Goal: Task Accomplishment & Management: Manage account settings

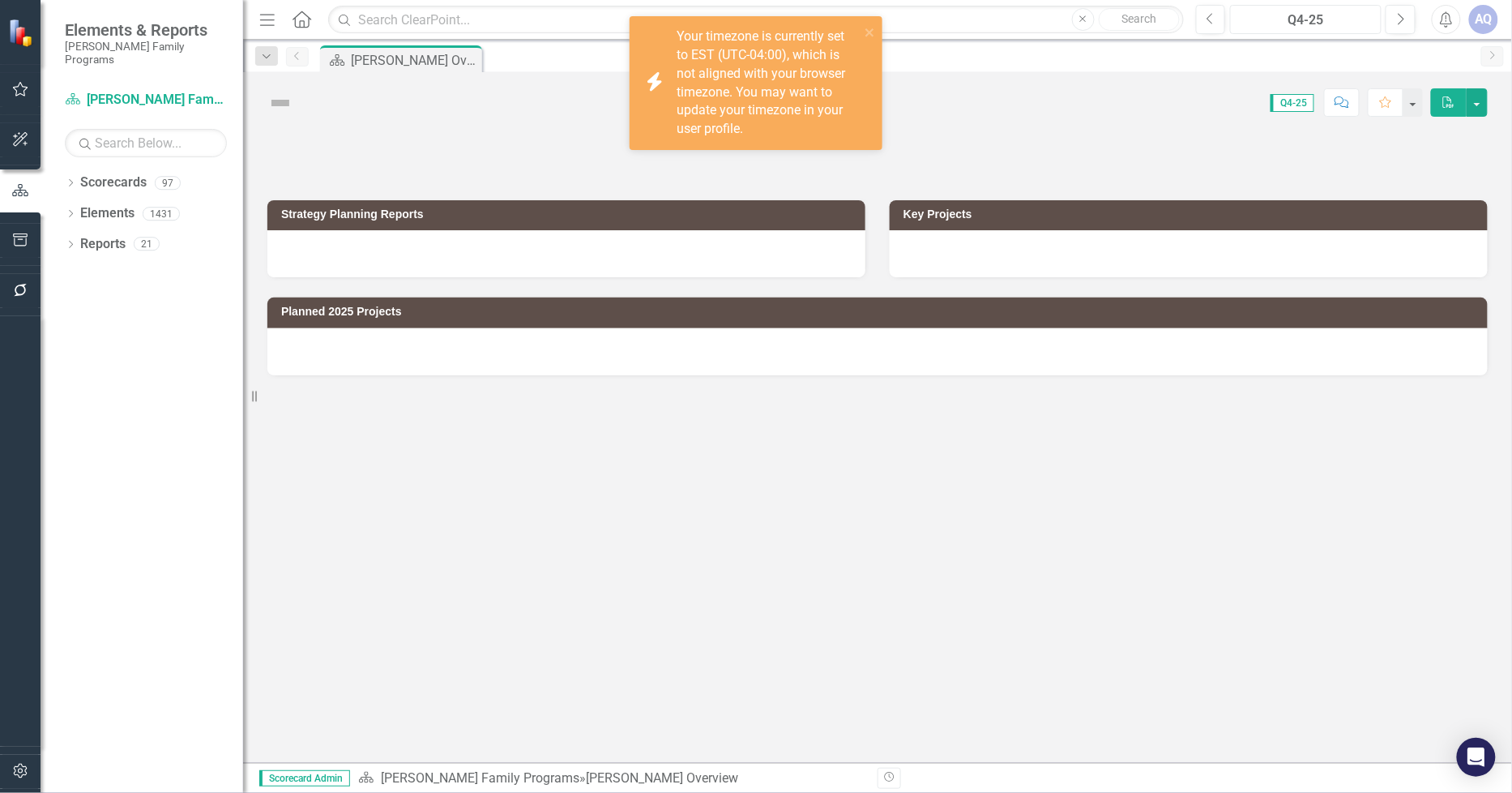
click at [1350, 28] on div "Q4-25" at bounding box center [1305, 21] width 140 height 20
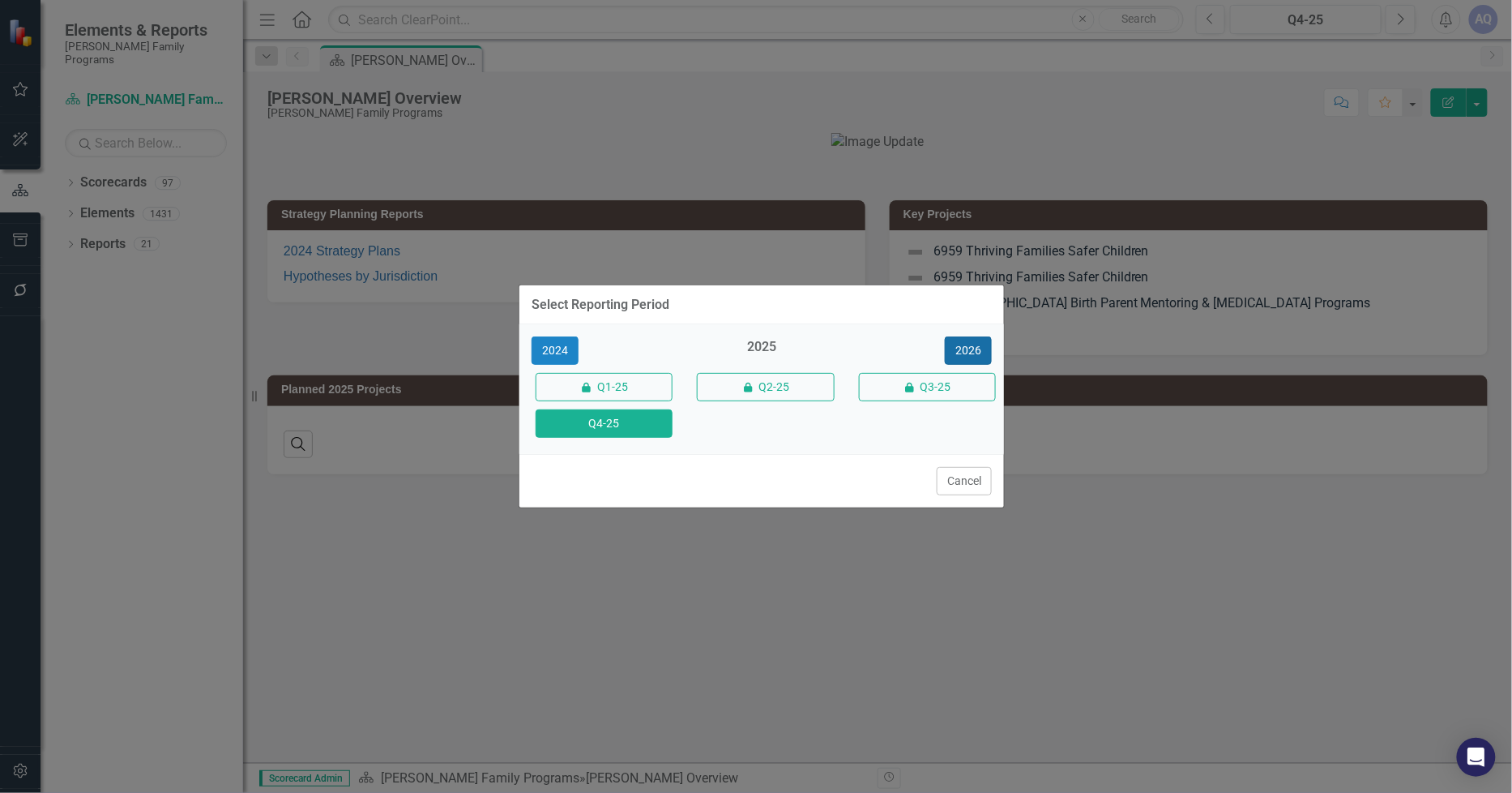
click at [960, 345] on button "2026" at bounding box center [969, 350] width 47 height 28
click at [651, 428] on button "Q4-26" at bounding box center [604, 423] width 137 height 28
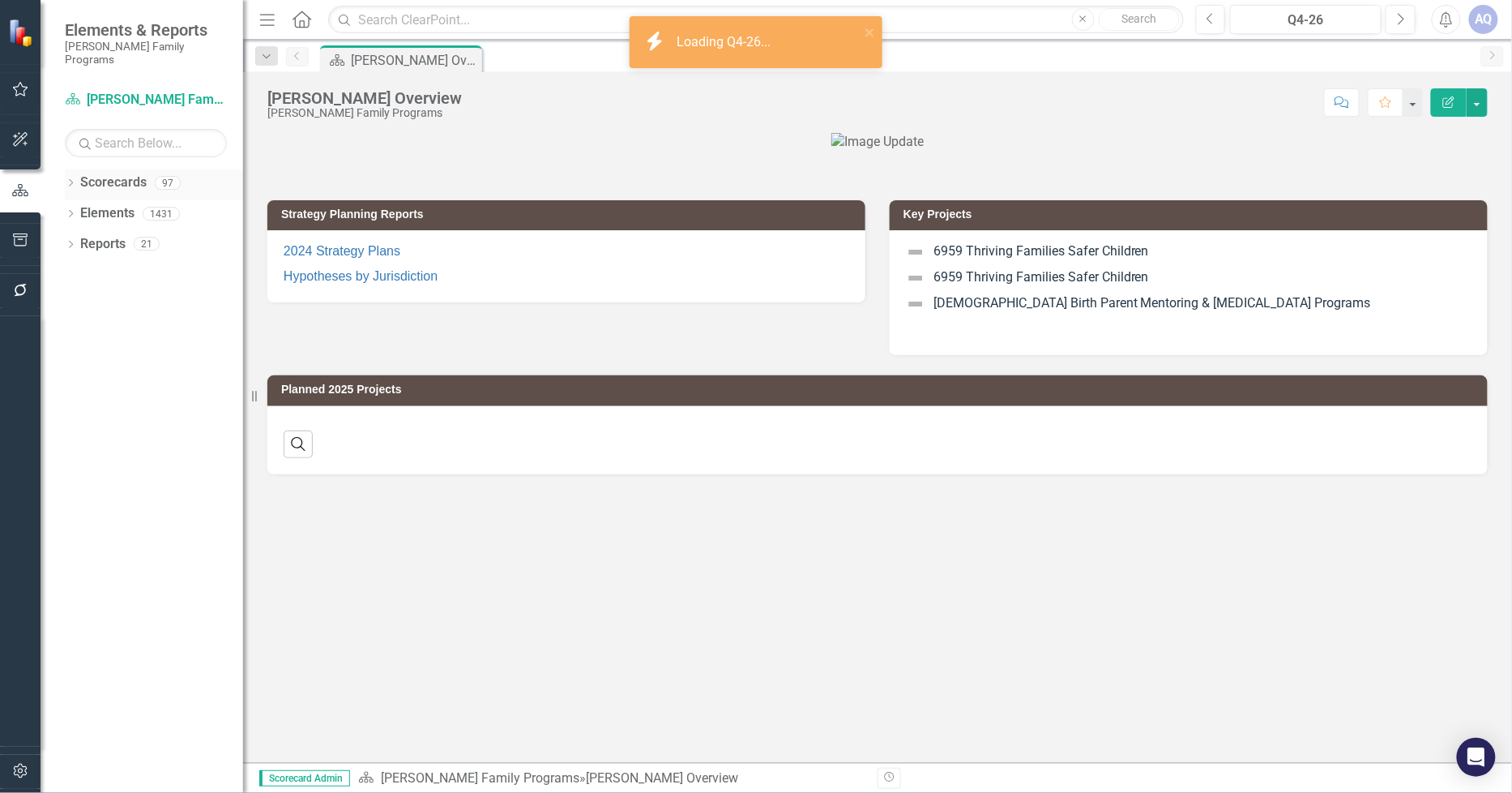
click at [73, 180] on icon "Dropdown" at bounding box center [70, 184] width 12 height 9
click at [78, 209] on icon "Dropdown" at bounding box center [79, 213] width 12 height 10
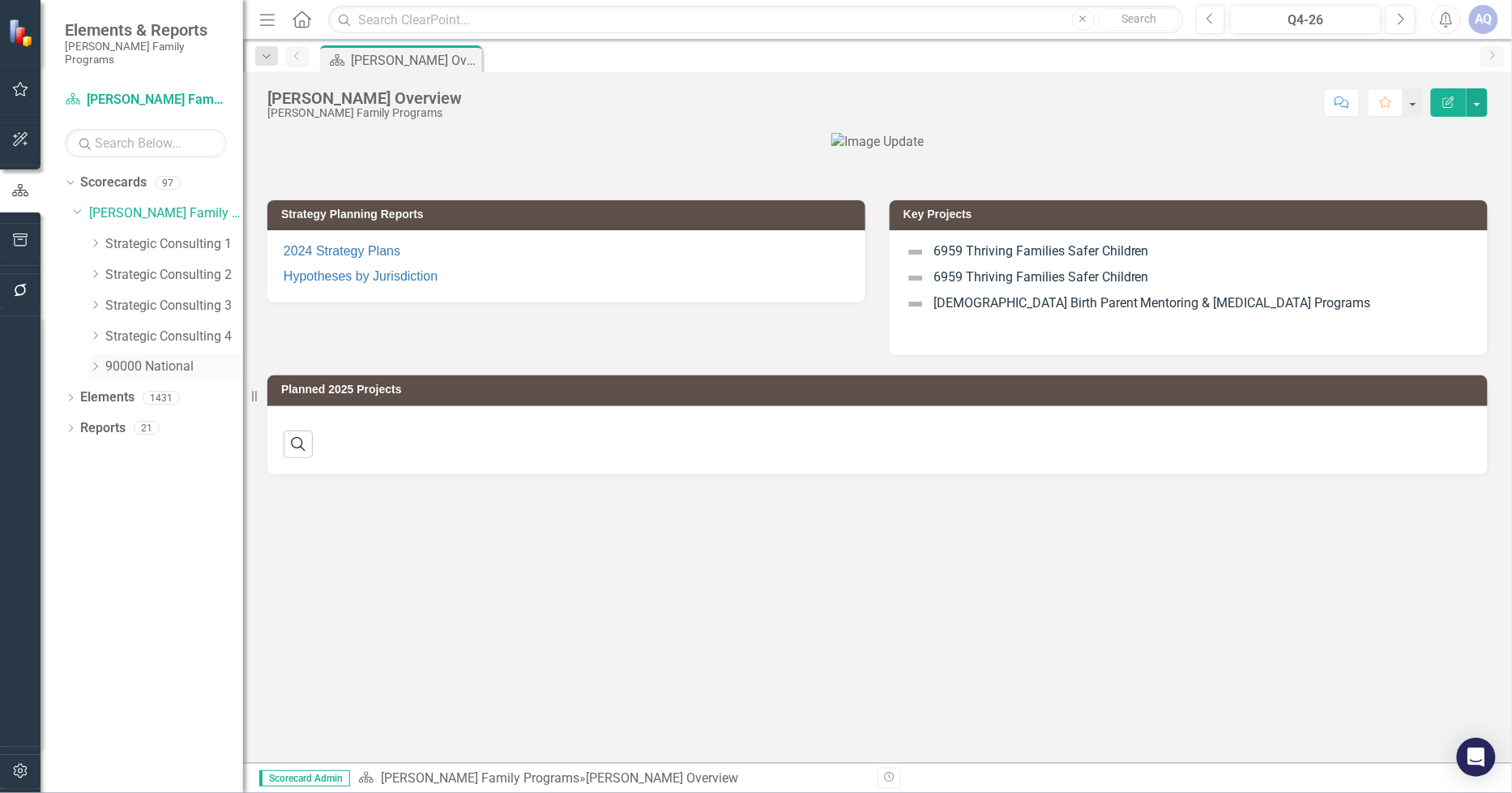
click at [96, 361] on icon "Dropdown" at bounding box center [95, 366] width 12 height 10
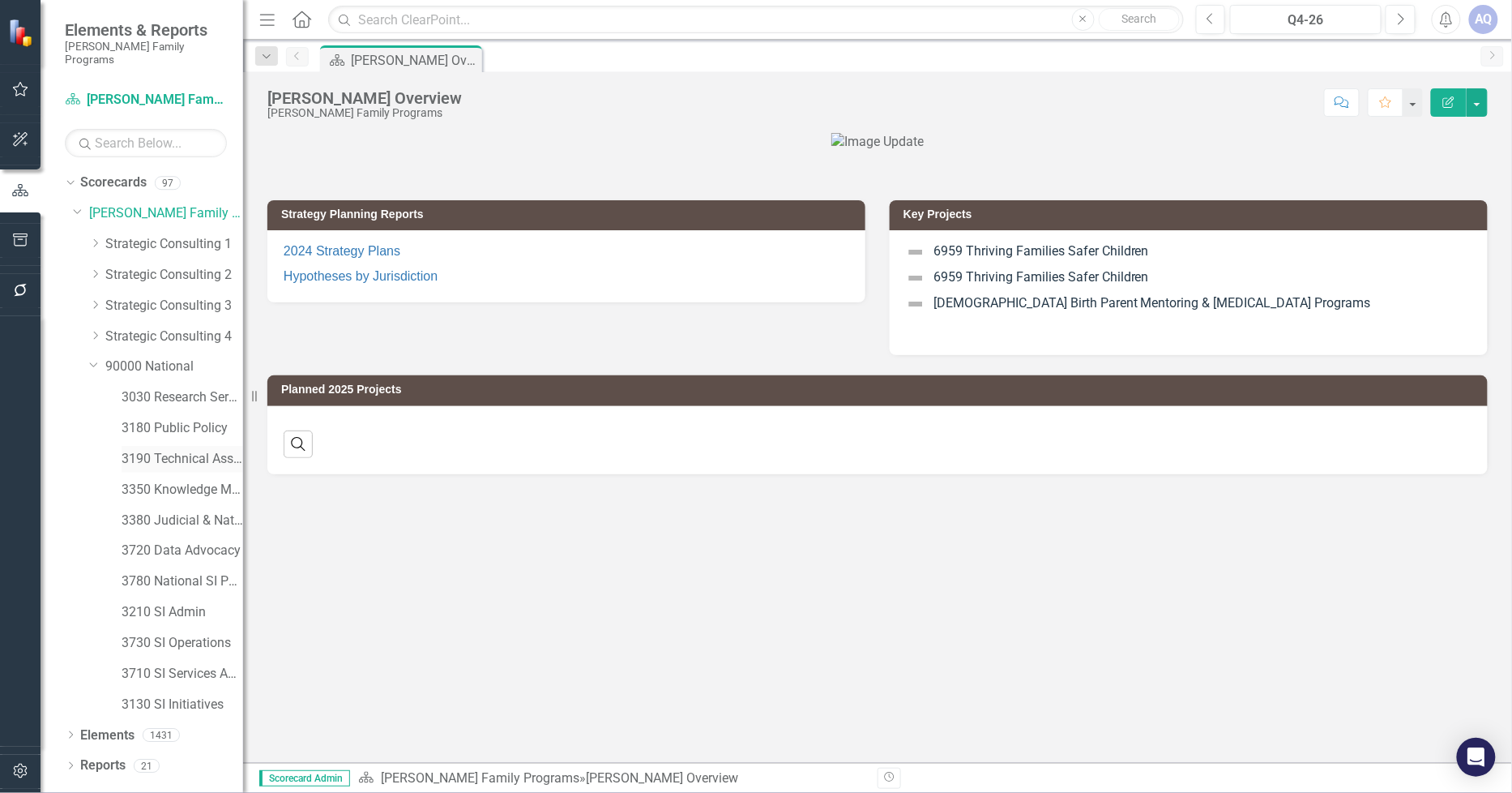
click at [188, 452] on link "3190 Technical Assistance Unit" at bounding box center [182, 459] width 122 height 19
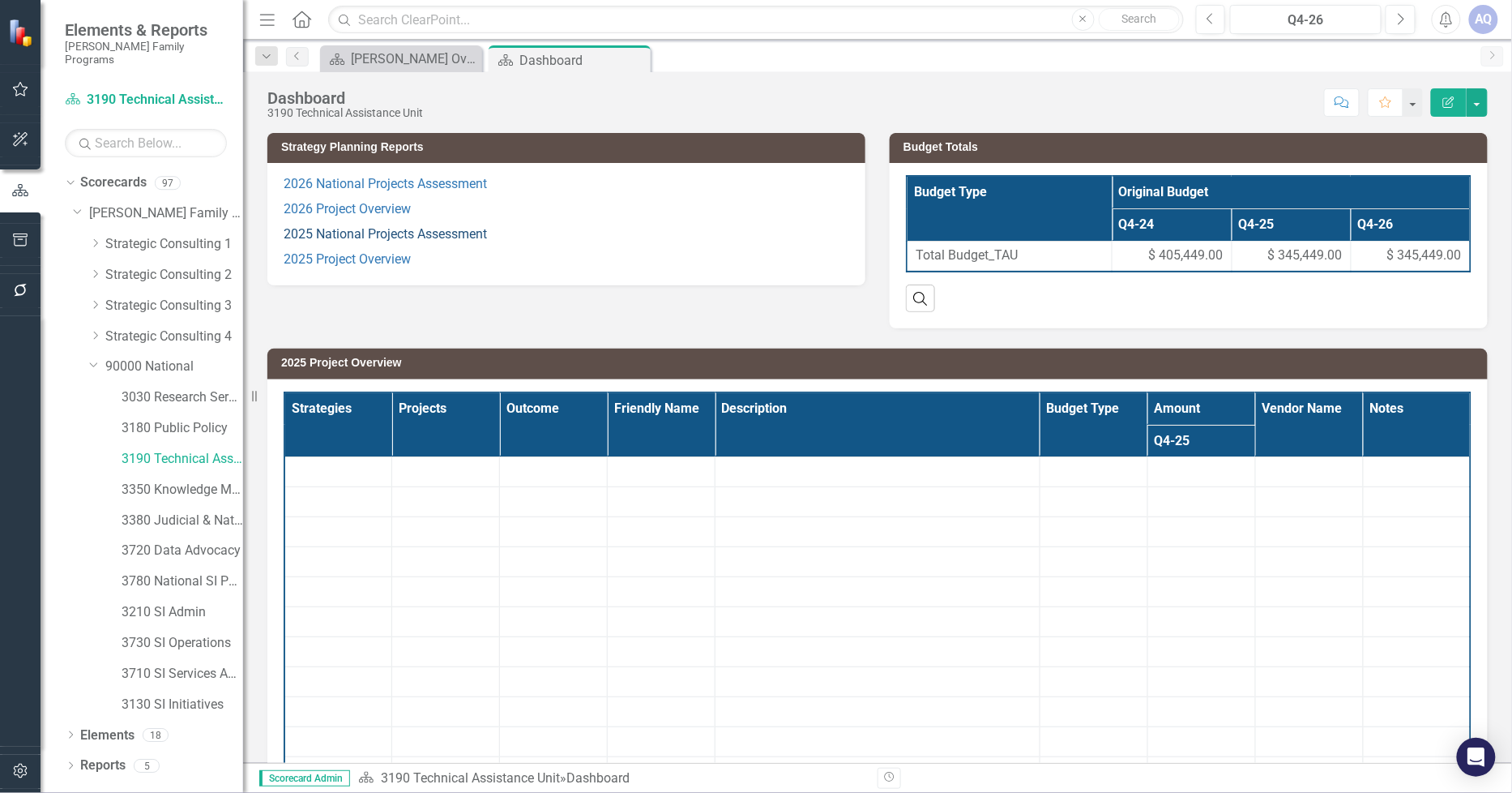
click at [357, 233] on link "2025 National Projects Assessment" at bounding box center [385, 233] width 203 height 15
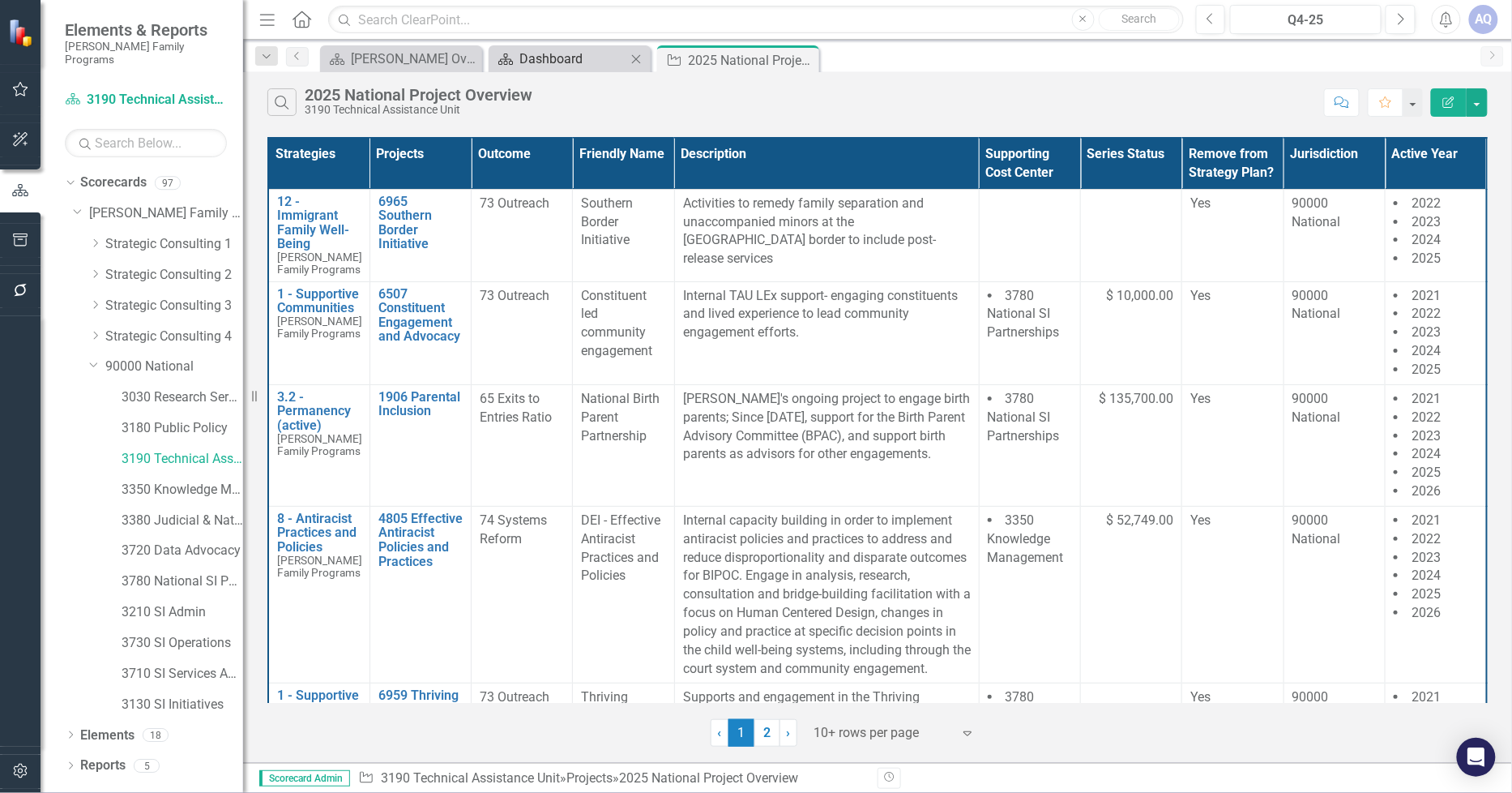
click at [508, 58] on icon "Scorecard" at bounding box center [506, 59] width 16 height 13
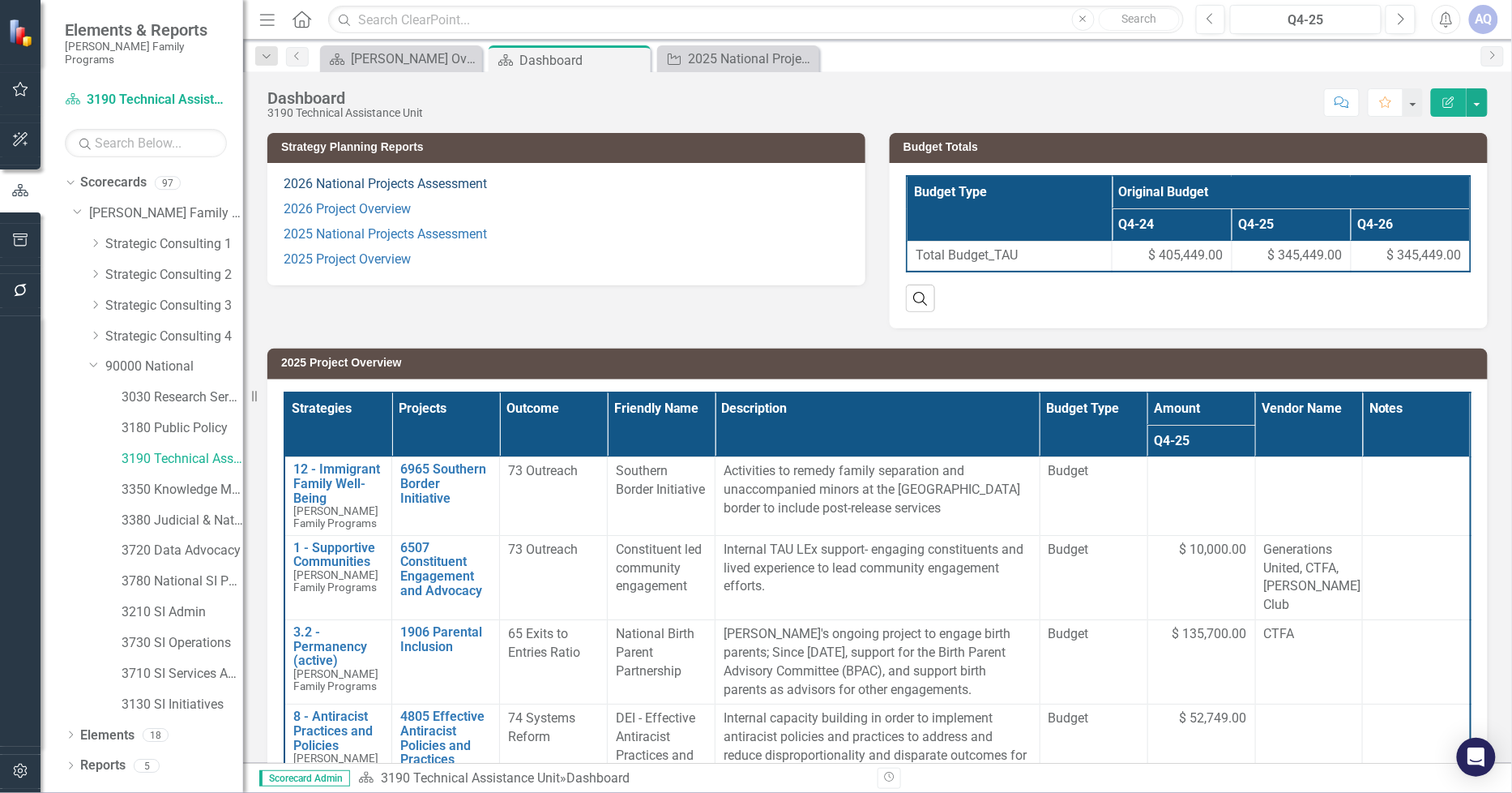
click at [466, 191] on link "2026 National Projects Assessment" at bounding box center [385, 183] width 203 height 15
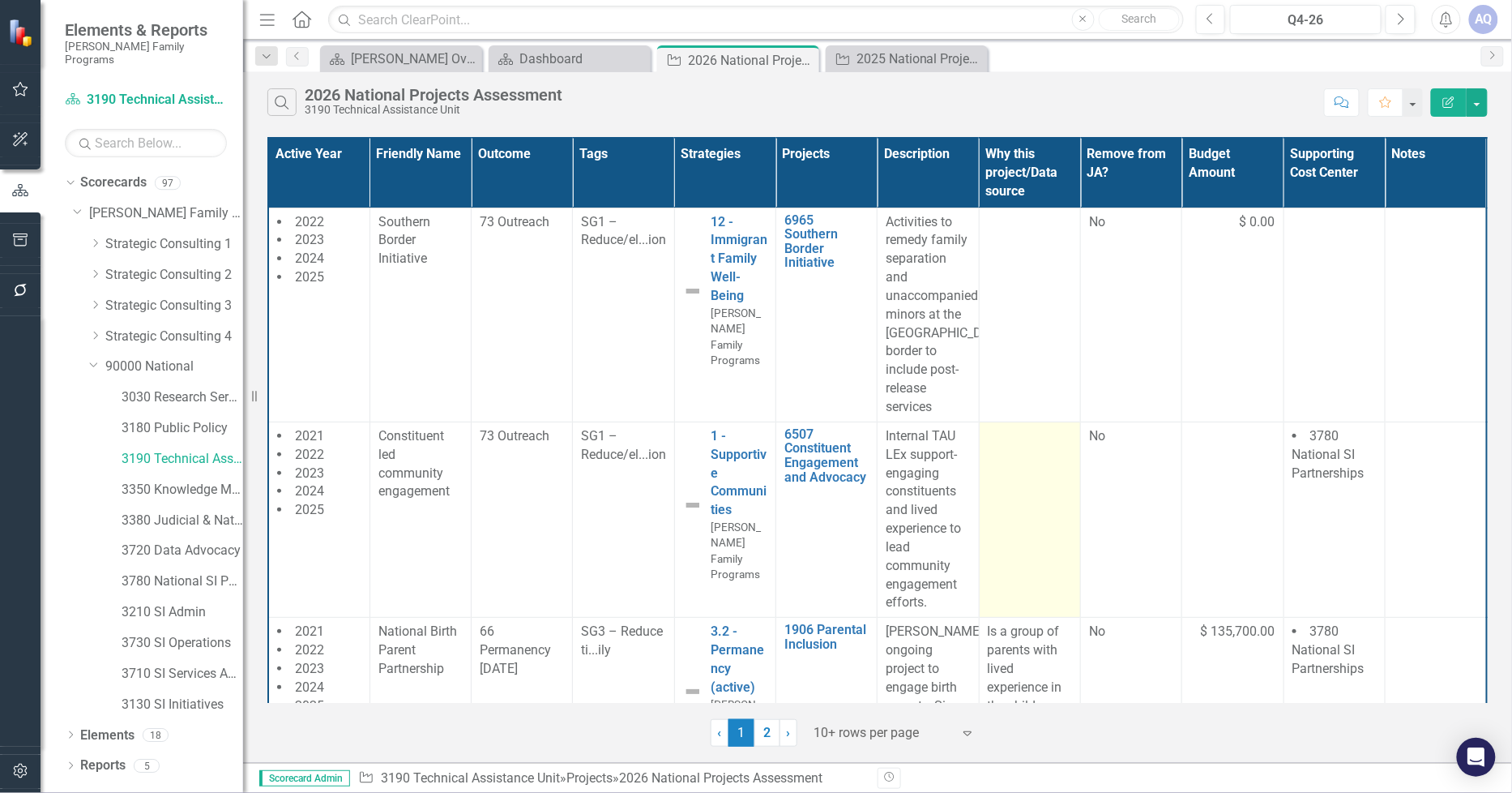
scroll to position [90, 0]
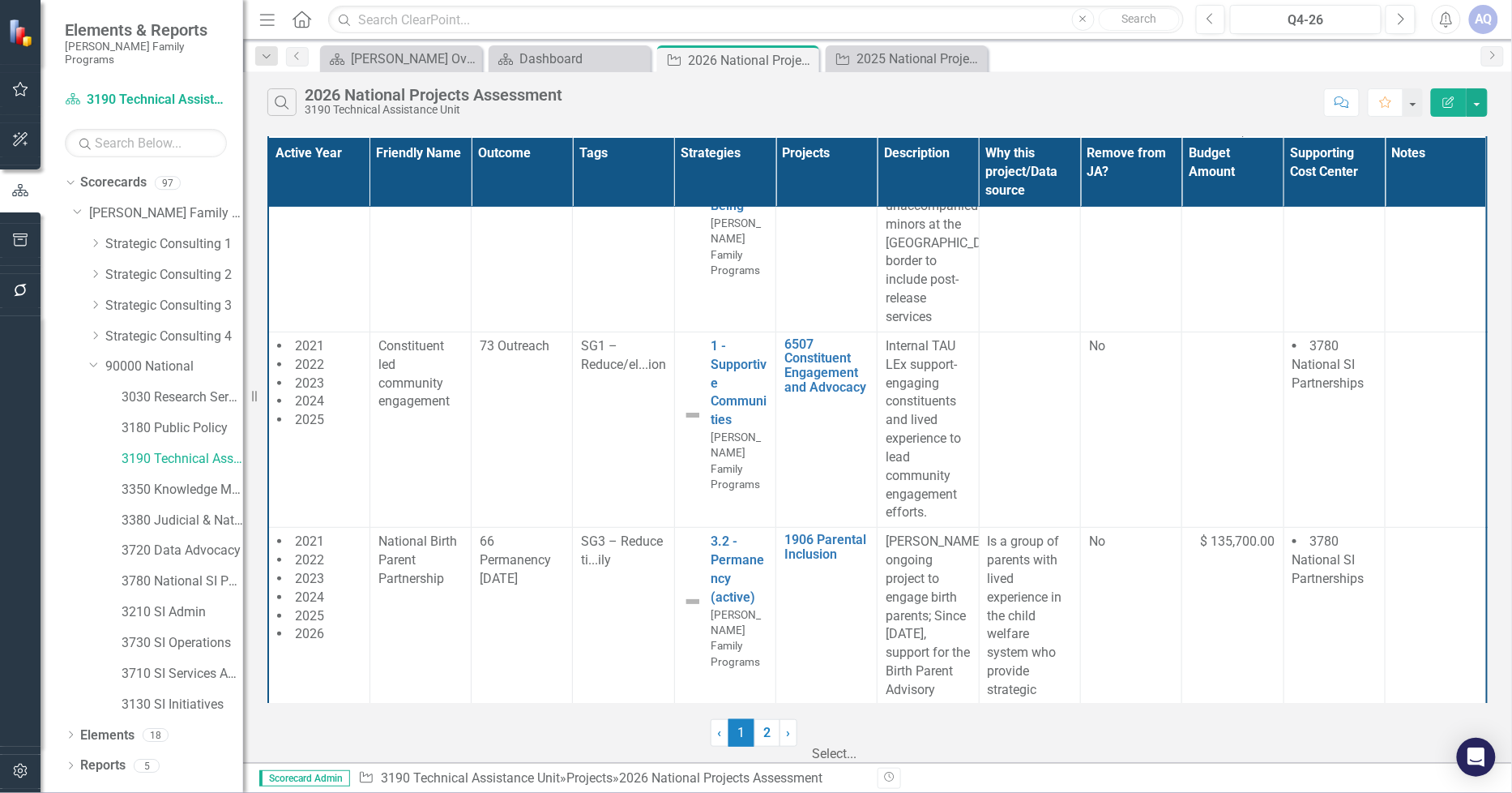
click at [910, 746] on div "Select..." at bounding box center [895, 742] width 179 height 47
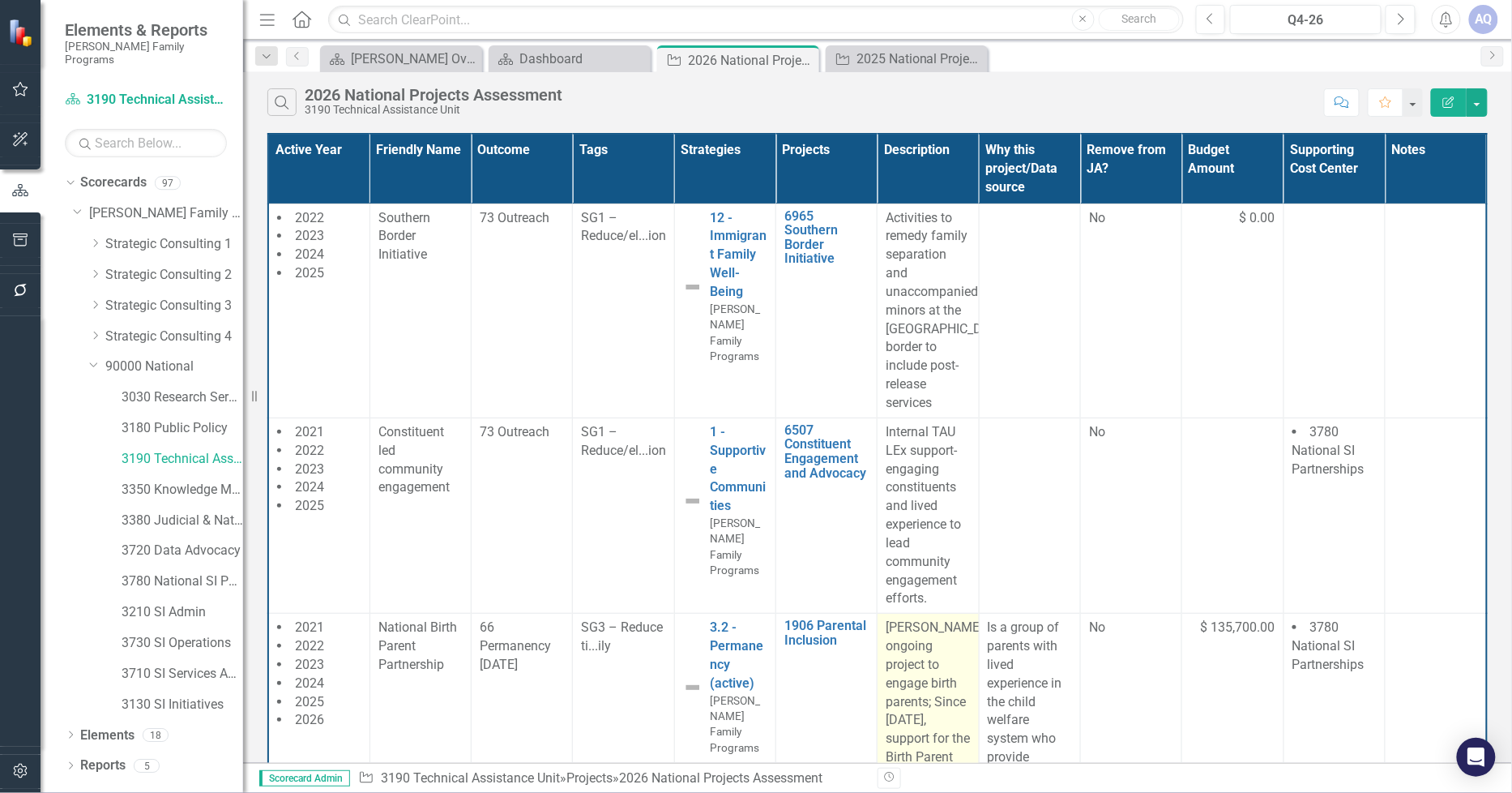
scroll to position [991, 0]
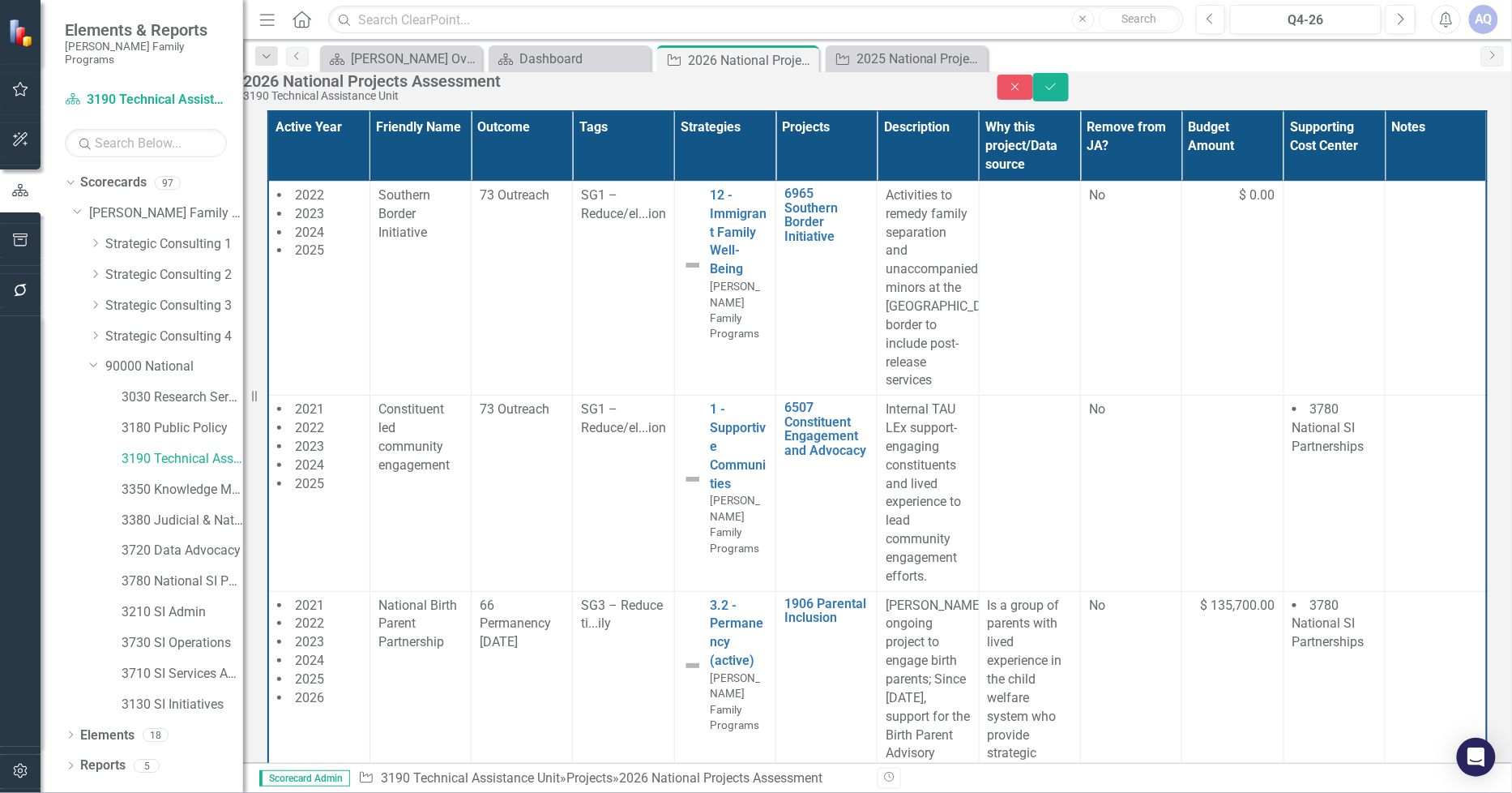
scroll to position [0, 0]
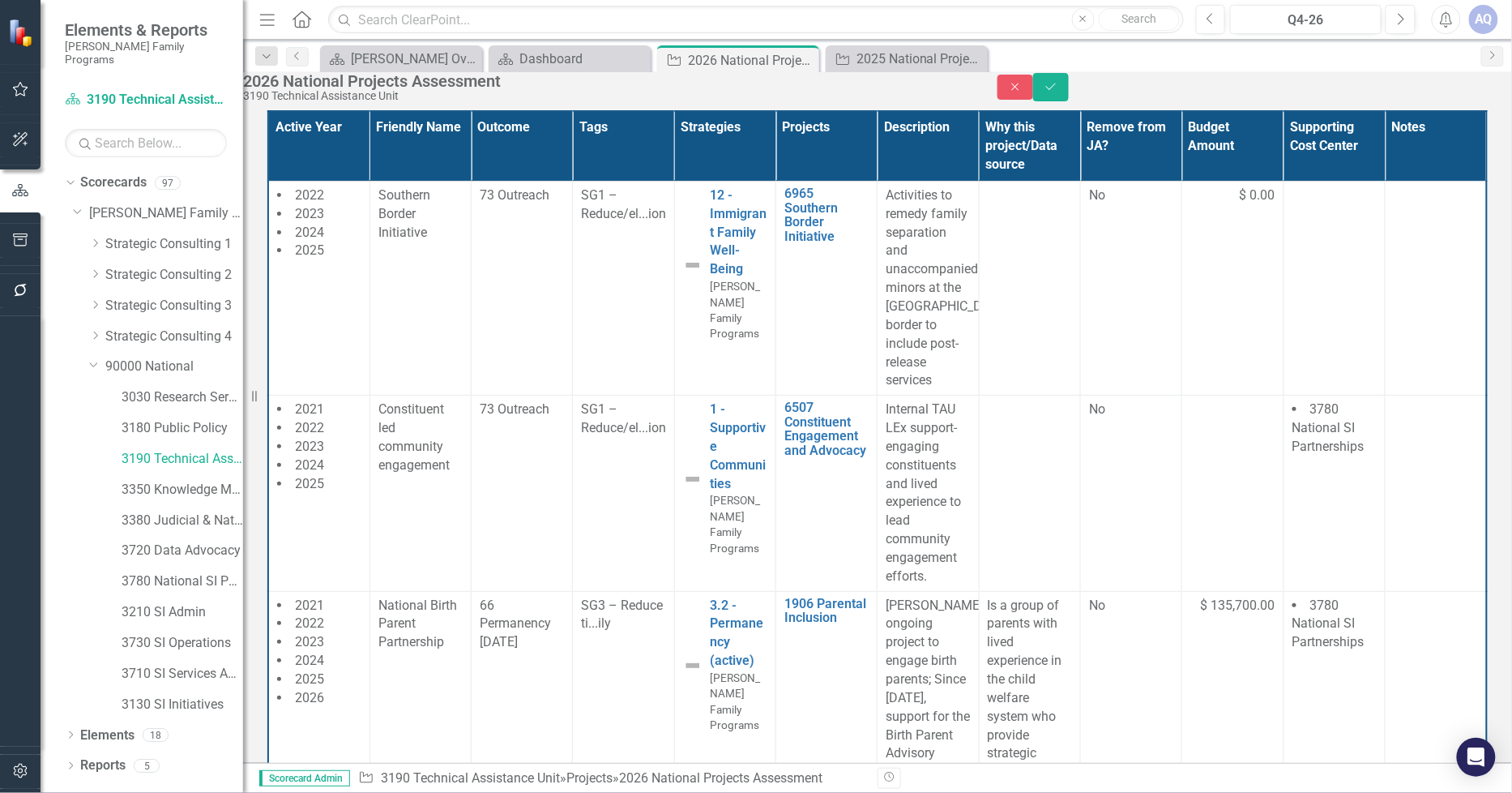
click at [1059, 92] on icon "Save" at bounding box center [1051, 87] width 14 height 12
